Goal: Task Accomplishment & Management: Use online tool/utility

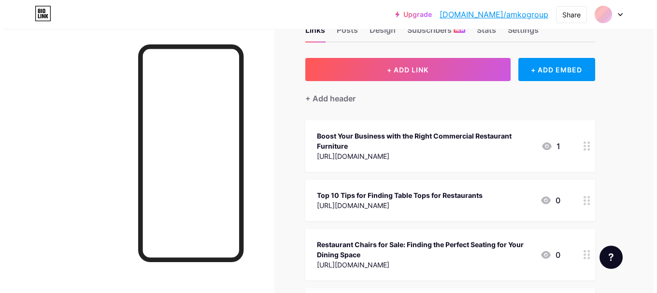
scroll to position [48, 0]
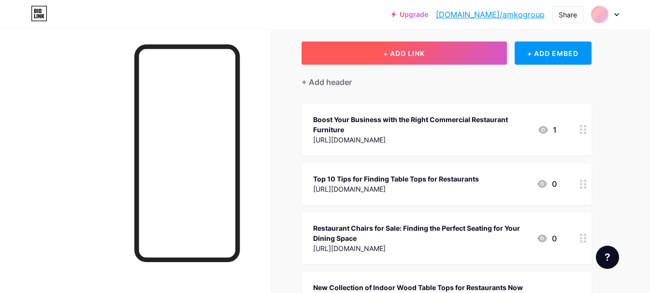
click at [390, 55] on span "+ ADD LINK" at bounding box center [404, 53] width 42 height 8
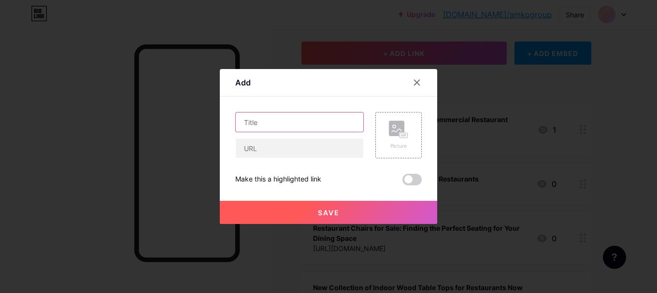
click at [264, 122] on input "text" at bounding box center [300, 122] width 128 height 19
click at [263, 119] on input "text" at bounding box center [300, 122] width 128 height 19
paste input "Restaurant Tables [GEOGRAPHIC_DATA] – Built for Style and Service"
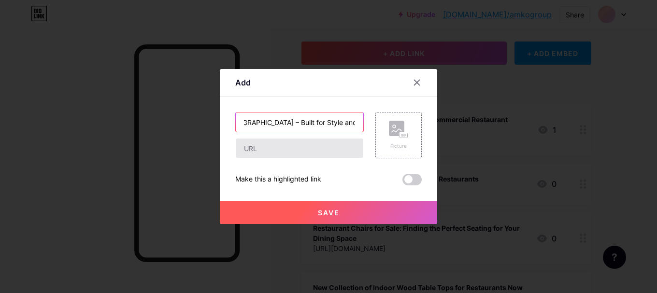
type input "Restaurant Tables [GEOGRAPHIC_DATA] – Built for Style and Service"
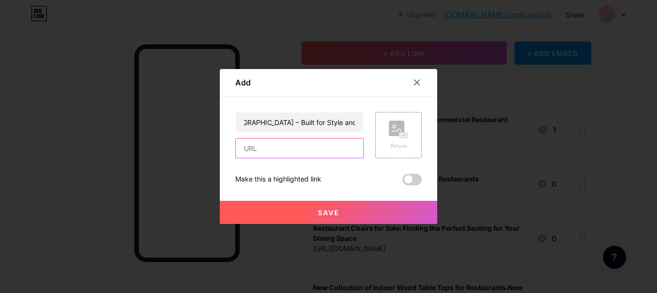
drag, startPoint x: 262, startPoint y: 148, endPoint x: 272, endPoint y: 51, distance: 97.7
click at [262, 148] on input "text" at bounding box center [300, 148] width 128 height 19
paste input "[URL][DOMAIN_NAME]"
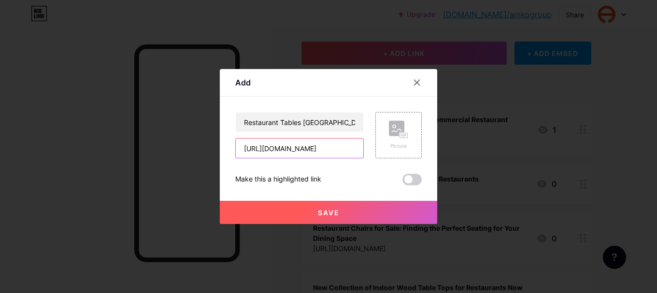
type input "[URL][DOMAIN_NAME]"
click at [355, 215] on button "Save" at bounding box center [328, 212] width 217 height 23
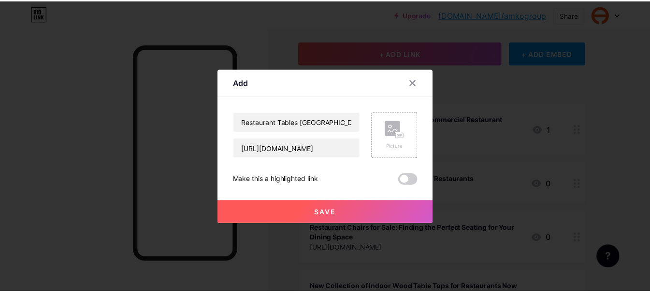
scroll to position [0, 0]
